Goal: Transaction & Acquisition: Download file/media

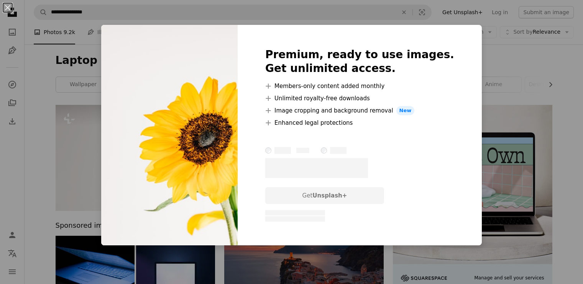
scroll to position [38, 0]
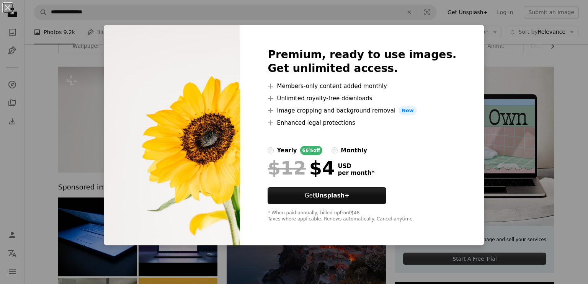
click at [531, 122] on div "An X shape Premium, ready to use images. Get unlimited access. A plus sign Memb…" at bounding box center [294, 142] width 588 height 284
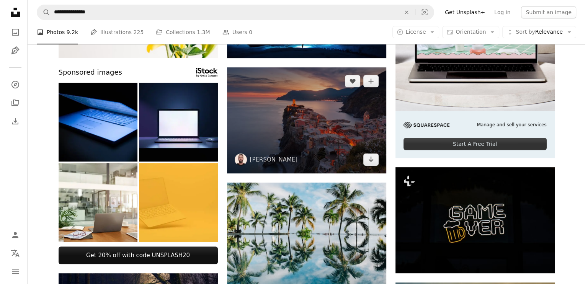
scroll to position [192, 0]
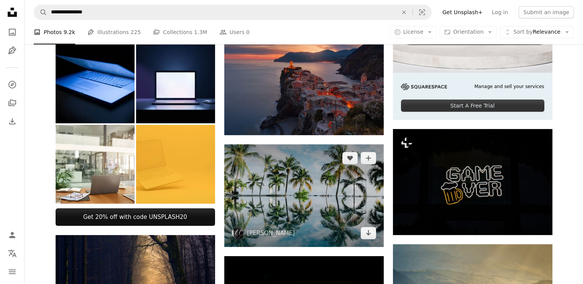
click at [342, 190] on img at bounding box center [303, 195] width 159 height 103
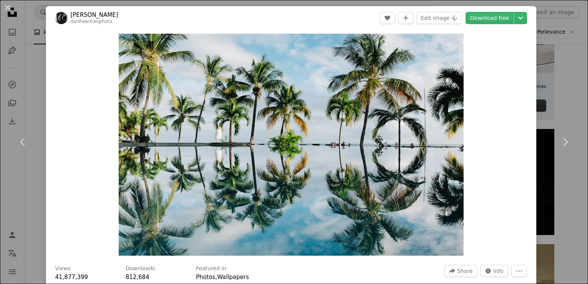
click at [134, 271] on h3 "Downloads" at bounding box center [140, 269] width 29 height 8
click at [491, 21] on link "Download free" at bounding box center [490, 18] width 48 height 12
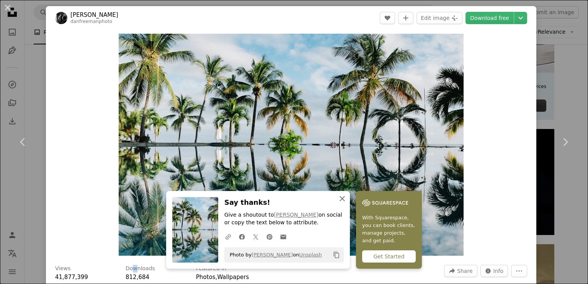
click at [343, 201] on icon "An X shape" at bounding box center [342, 198] width 9 height 9
